Goal: Task Accomplishment & Management: Manage account settings

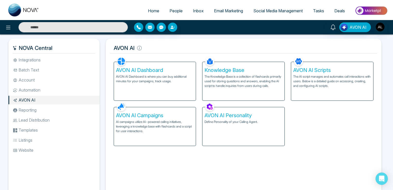
click at [172, 9] on span "People" at bounding box center [175, 10] width 13 height 5
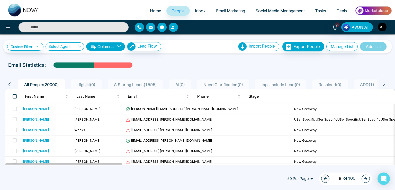
click at [15, 96] on span at bounding box center [15, 96] width 4 height 4
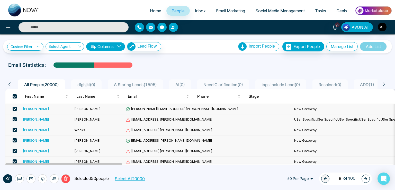
drag, startPoint x: 140, startPoint y: 180, endPoint x: 135, endPoint y: 180, distance: 5.2
click at [139, 180] on button "Select All 20000" at bounding box center [130, 178] width 34 height 7
click at [15, 176] on div "Delete Selected 20000 people Deselect All" at bounding box center [89, 178] width 154 height 9
click at [19, 179] on icon at bounding box center [19, 179] width 4 height 4
click at [380, 26] on img "button" at bounding box center [382, 27] width 9 height 9
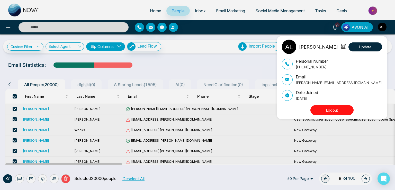
click at [19, 178] on div "ADMIN [PERSON_NAME] Update Personal Number [PHONE_NUMBER] Email [PERSON_NAME][E…" at bounding box center [197, 95] width 395 height 190
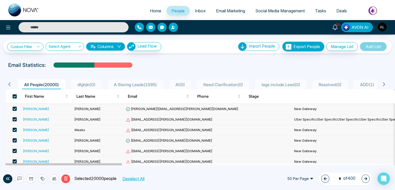
click at [19, 178] on icon at bounding box center [19, 178] width 3 height 1
